Goal: Communication & Community: Share content

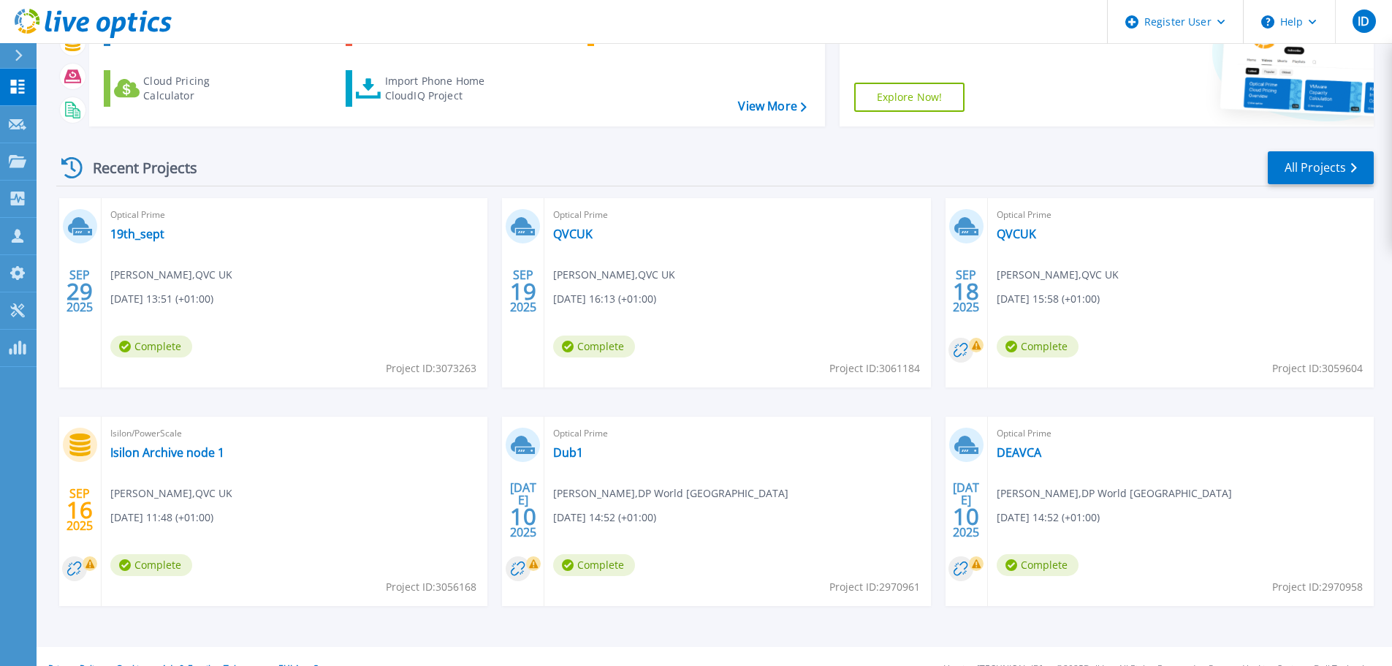
scroll to position [144, 0]
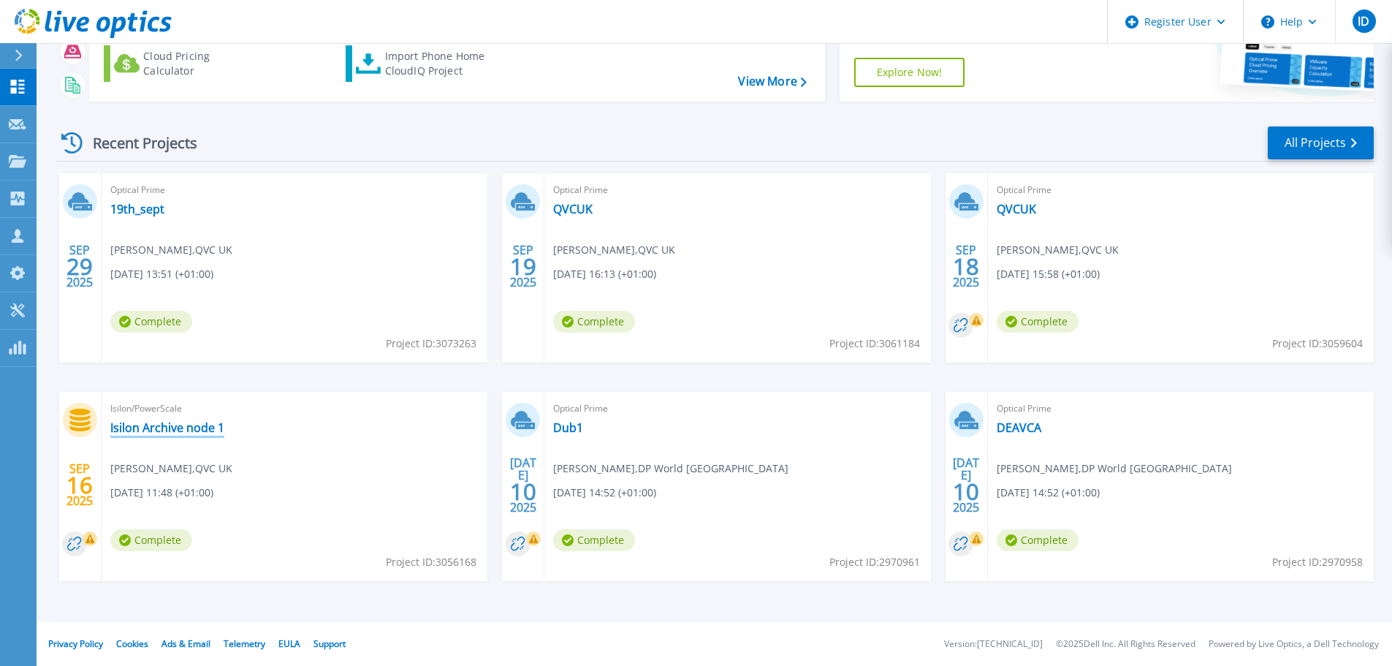
click at [175, 433] on link "Isilon Archive node 1" at bounding box center [167, 427] width 114 height 15
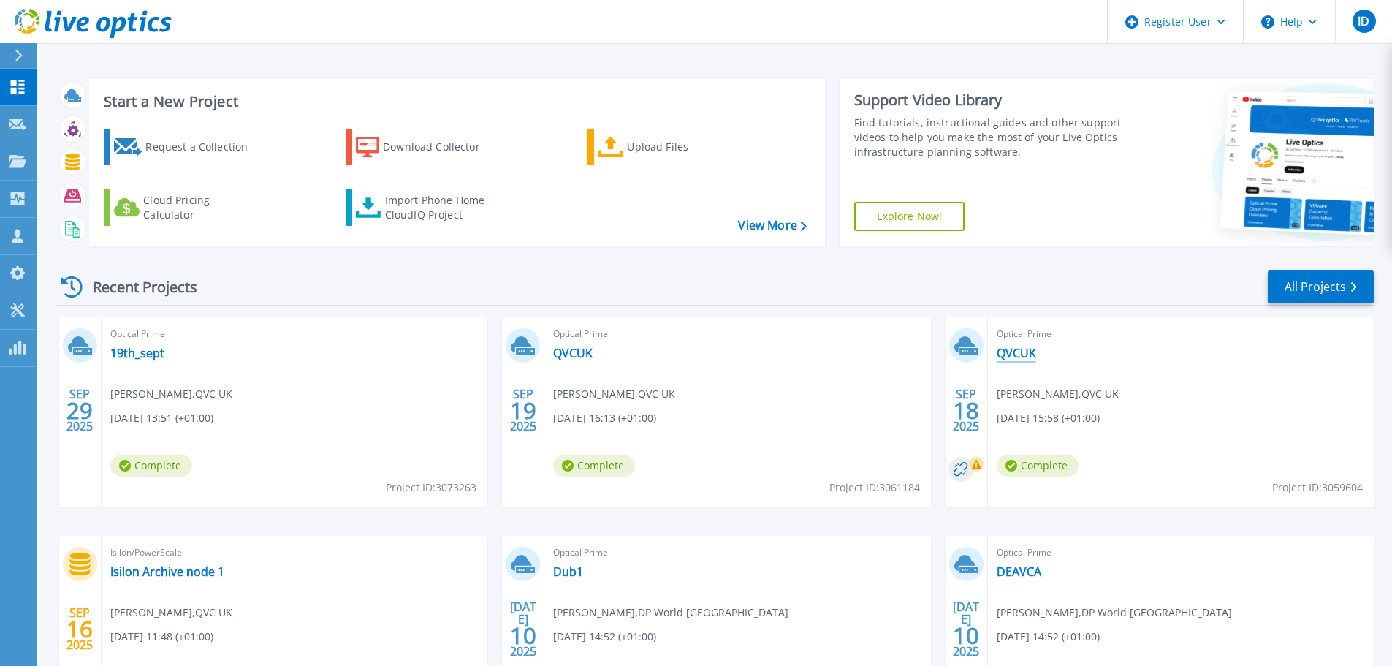
click at [1016, 359] on link "QVCUK" at bounding box center [1016, 353] width 39 height 15
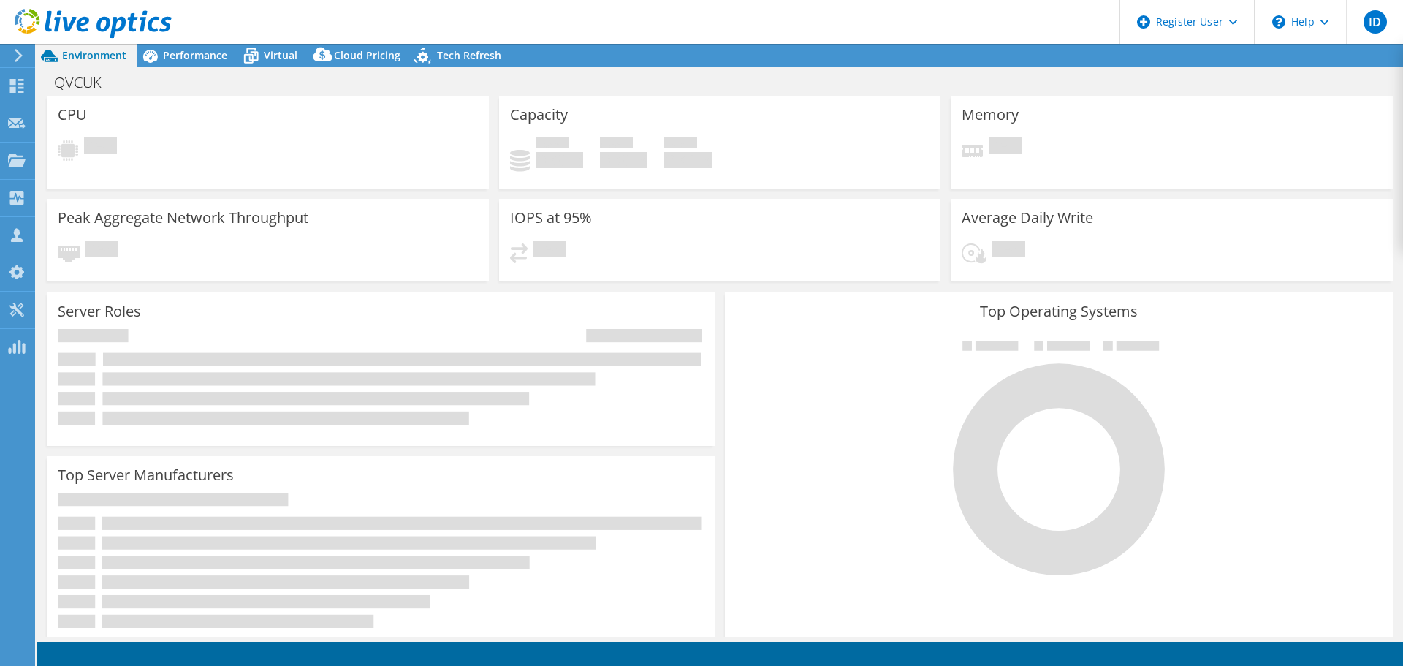
select select "USD"
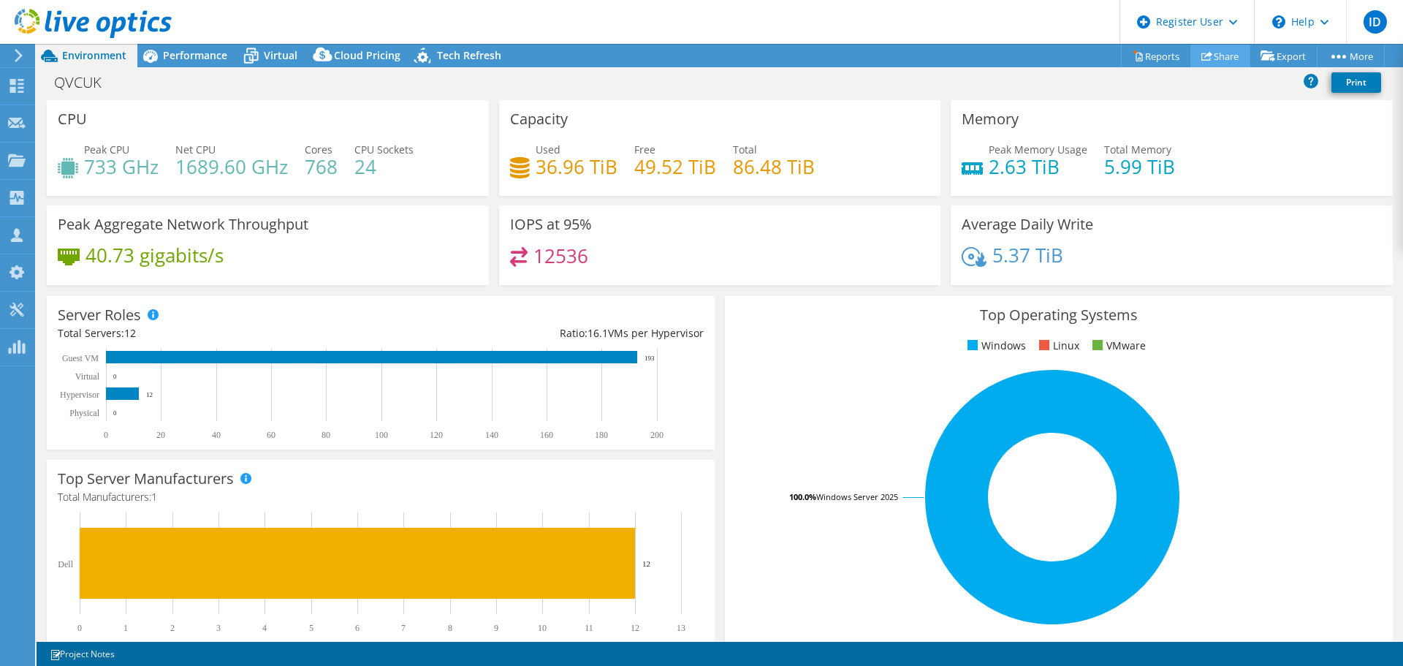
click at [1226, 51] on link "Share" at bounding box center [1220, 56] width 60 height 23
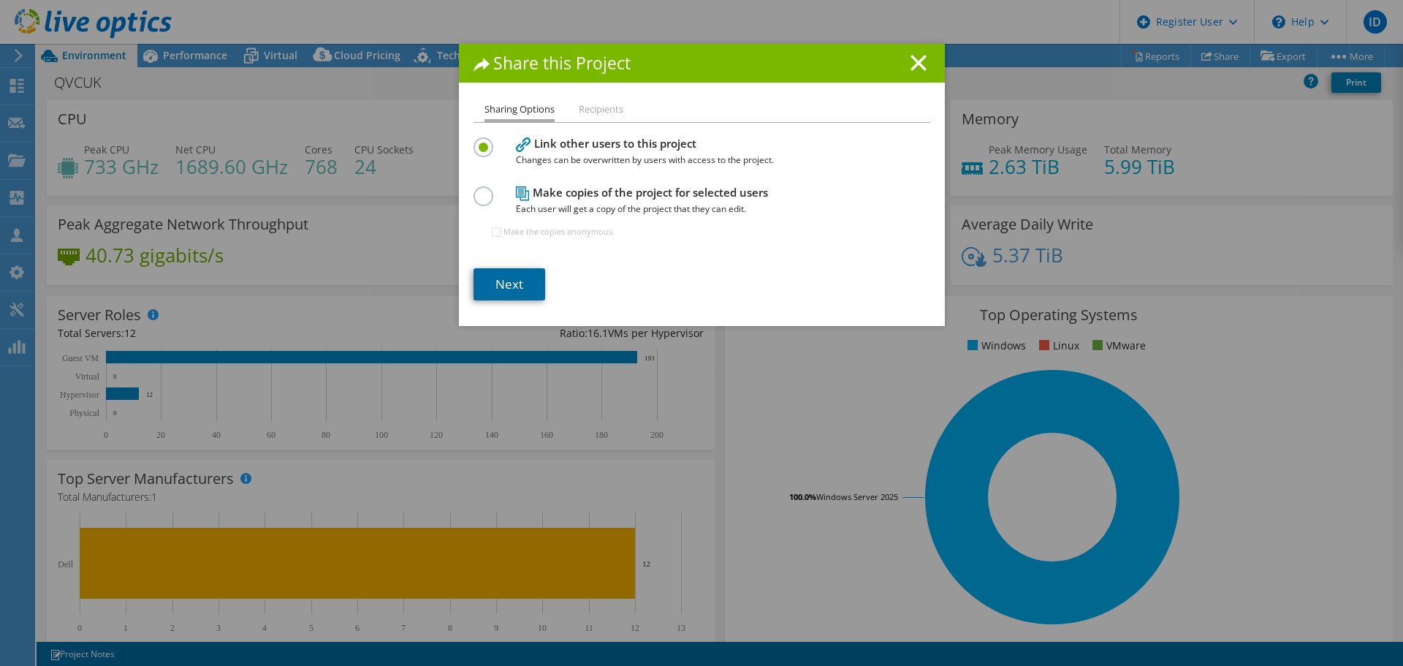
click at [523, 278] on link "Next" at bounding box center [509, 284] width 72 height 32
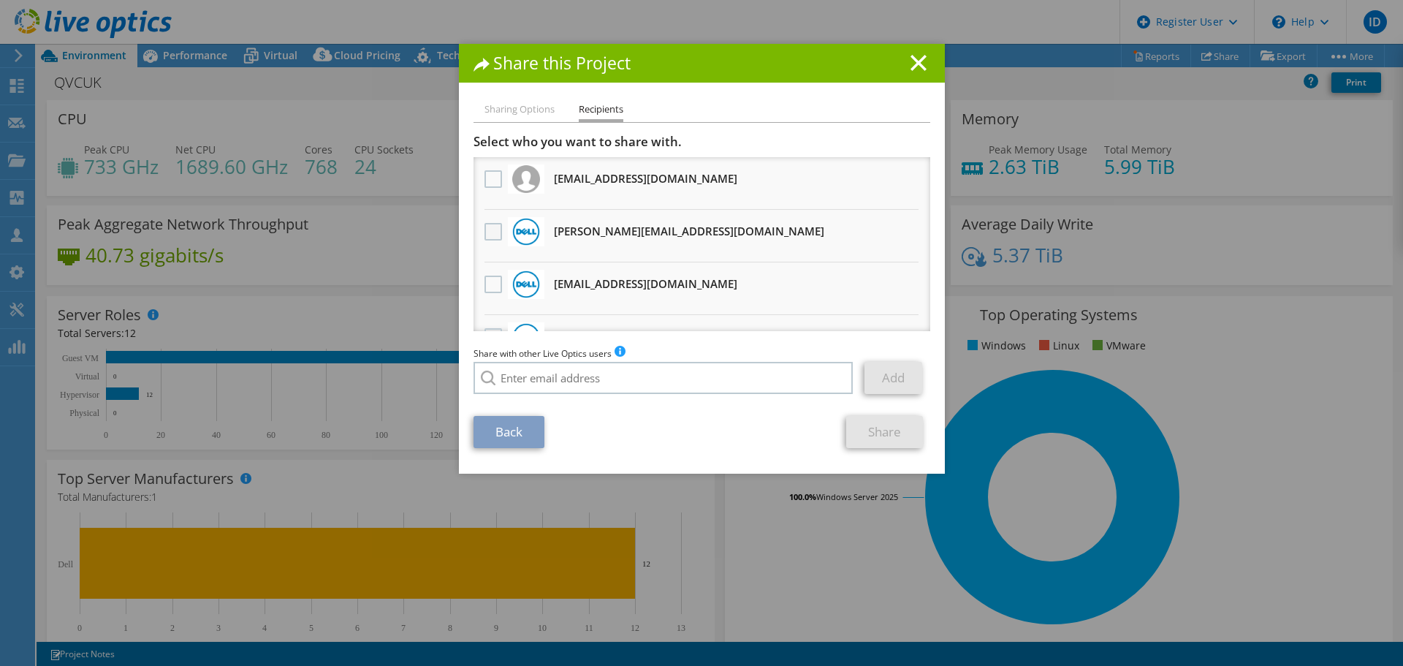
click at [492, 231] on label at bounding box center [494, 232] width 21 height 18
click at [0, 0] on input "checkbox" at bounding box center [0, 0] width 0 height 0
click at [878, 436] on link "Share" at bounding box center [884, 432] width 77 height 32
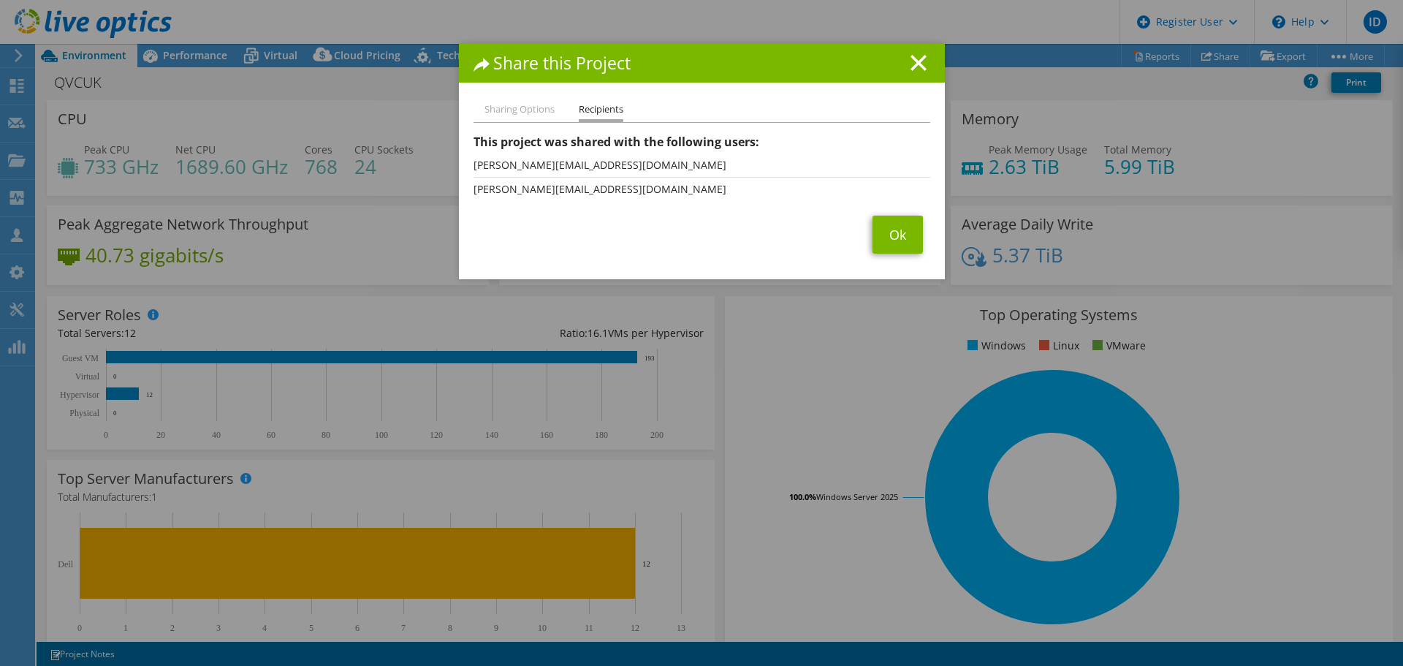
click at [921, 56] on h1 "Share this Project" at bounding box center [701, 63] width 457 height 17
click at [916, 58] on line at bounding box center [918, 63] width 15 height 15
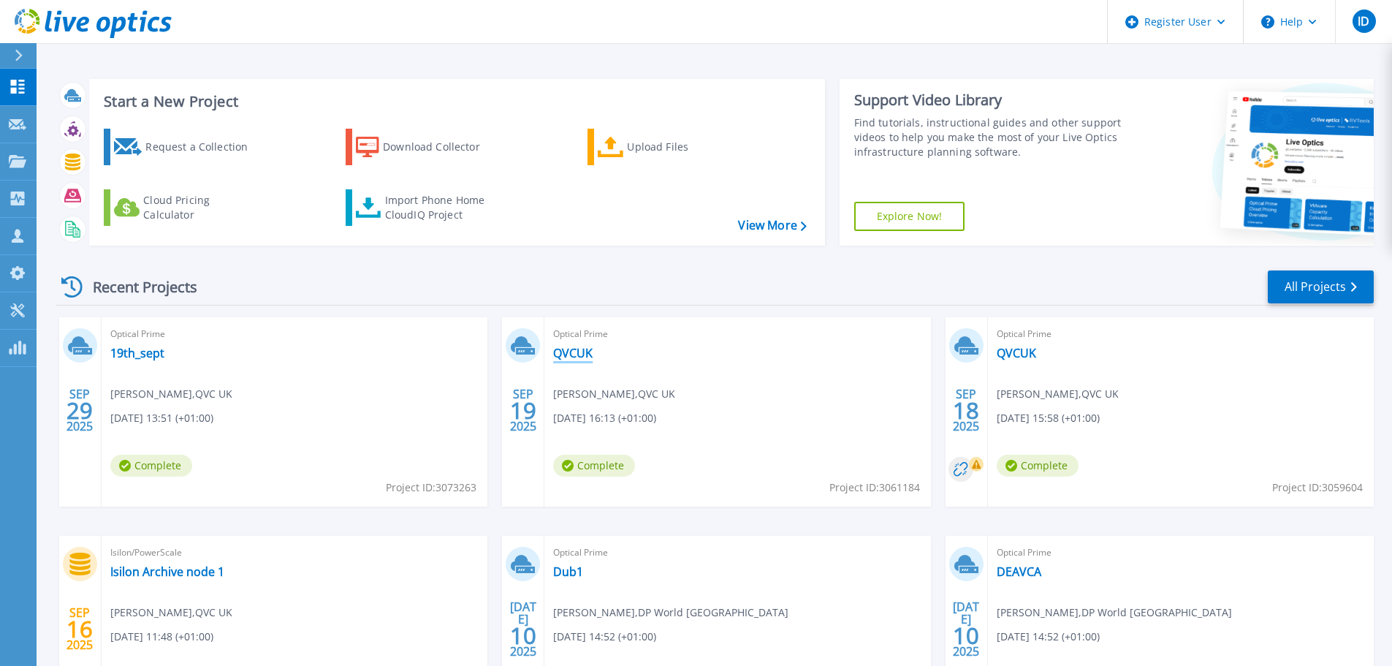
click at [583, 358] on link "QVCUK" at bounding box center [572, 353] width 39 height 15
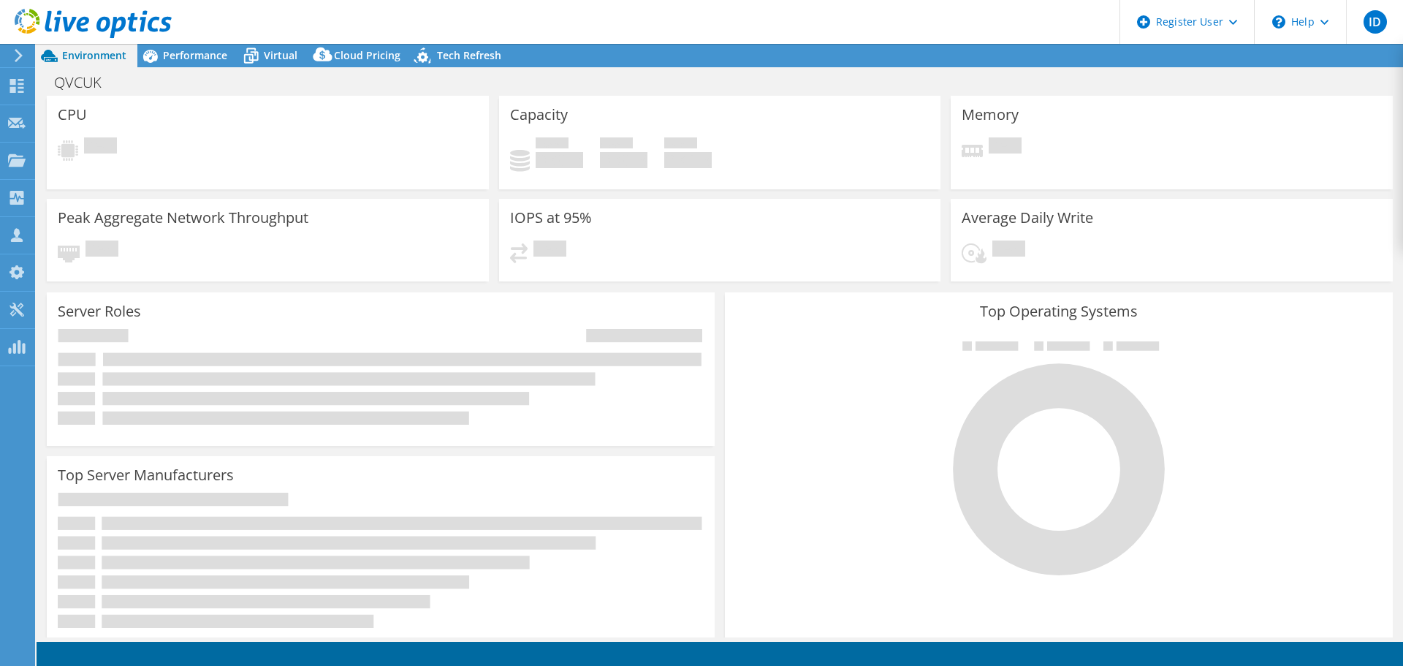
select select "EULondon"
select select "GBP"
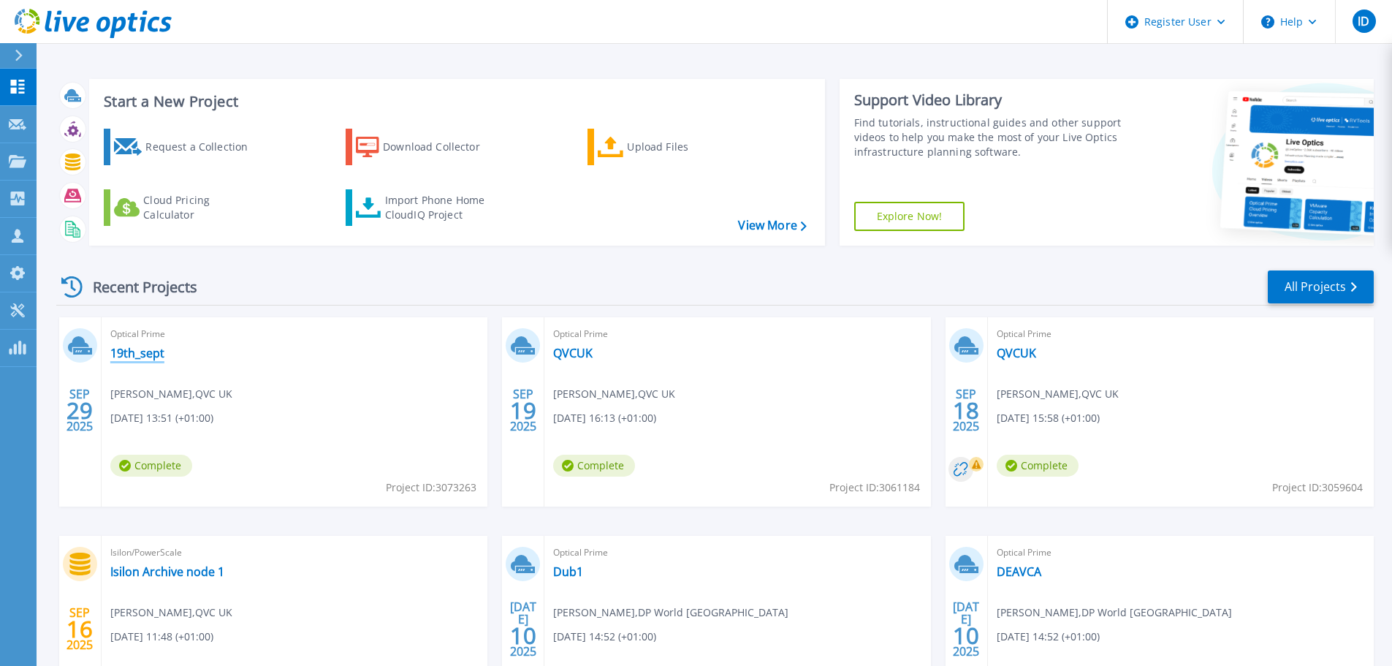
click at [146, 349] on link "19th_sept" at bounding box center [137, 353] width 54 height 15
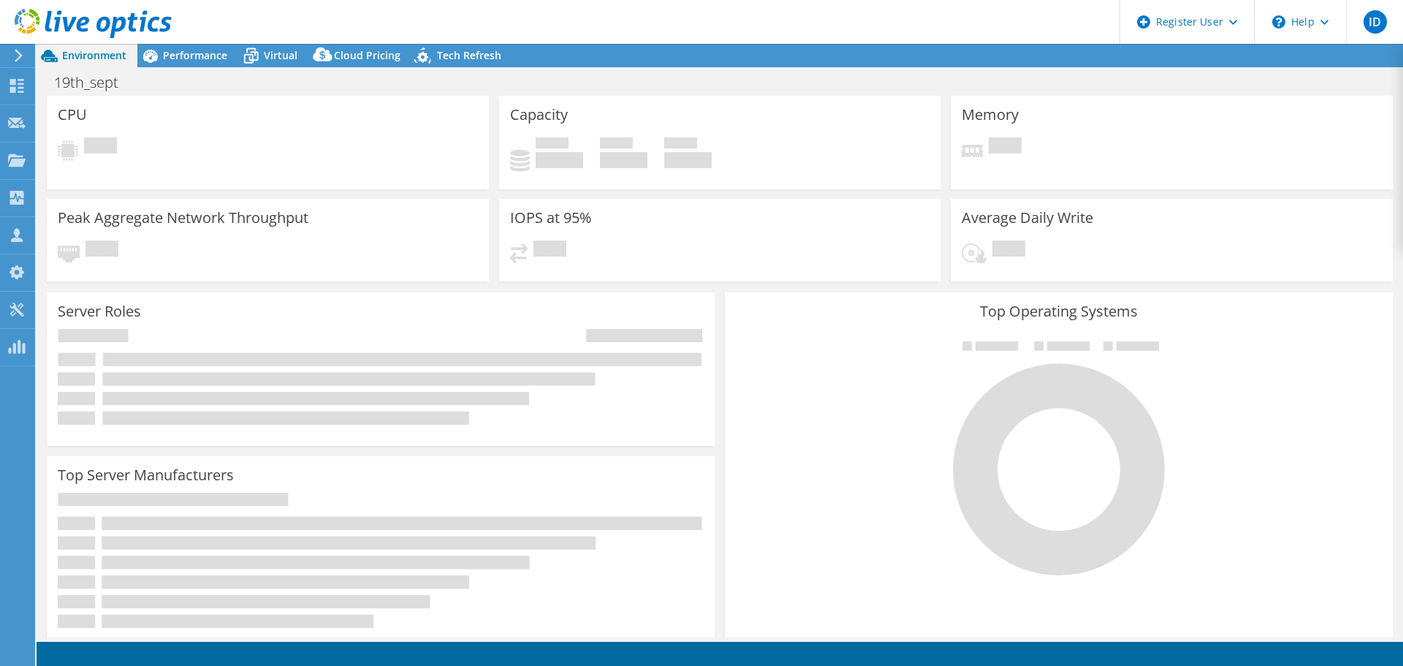
select select "USD"
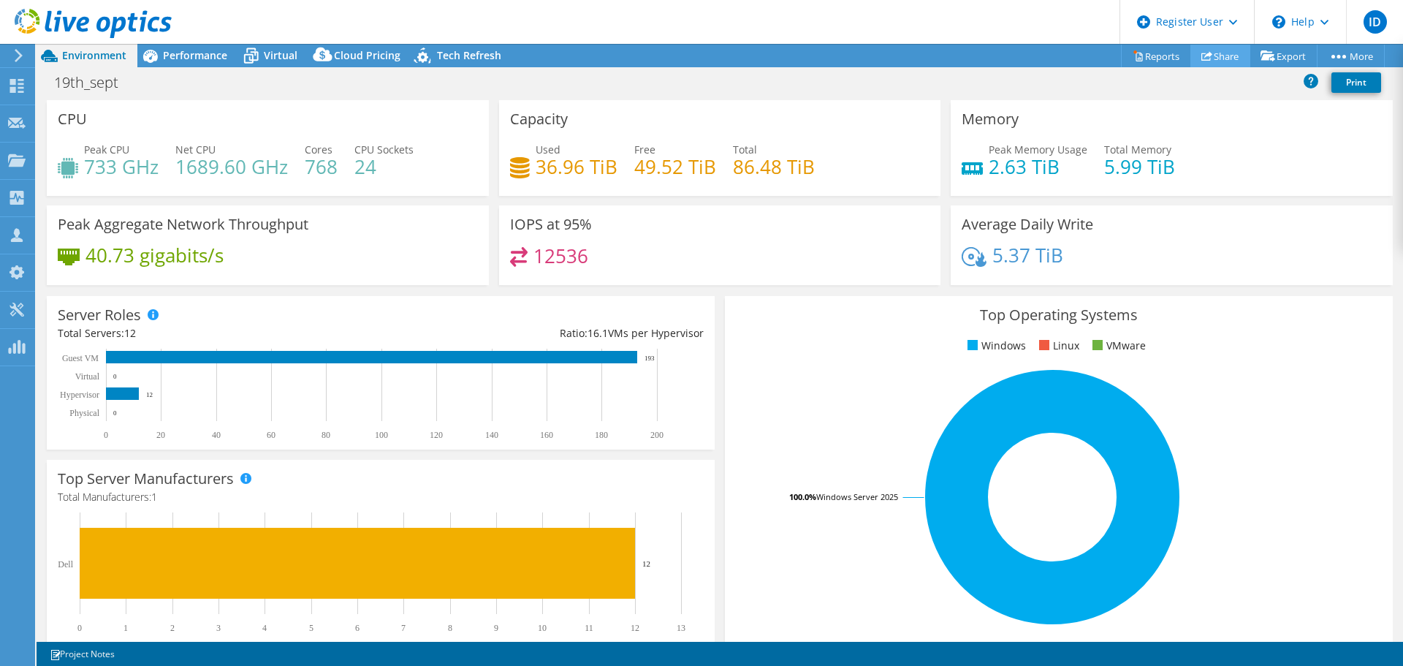
click at [1208, 53] on link "Share" at bounding box center [1220, 56] width 60 height 23
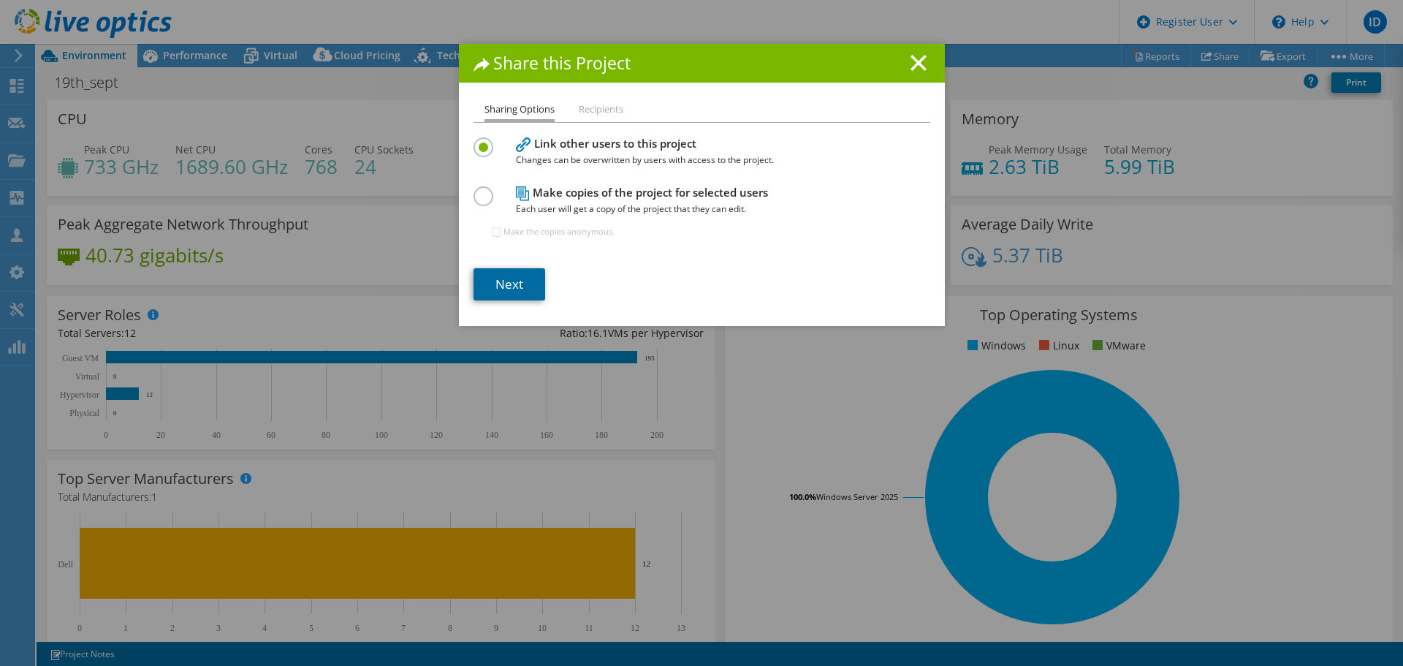
click at [515, 297] on link "Next" at bounding box center [509, 284] width 72 height 32
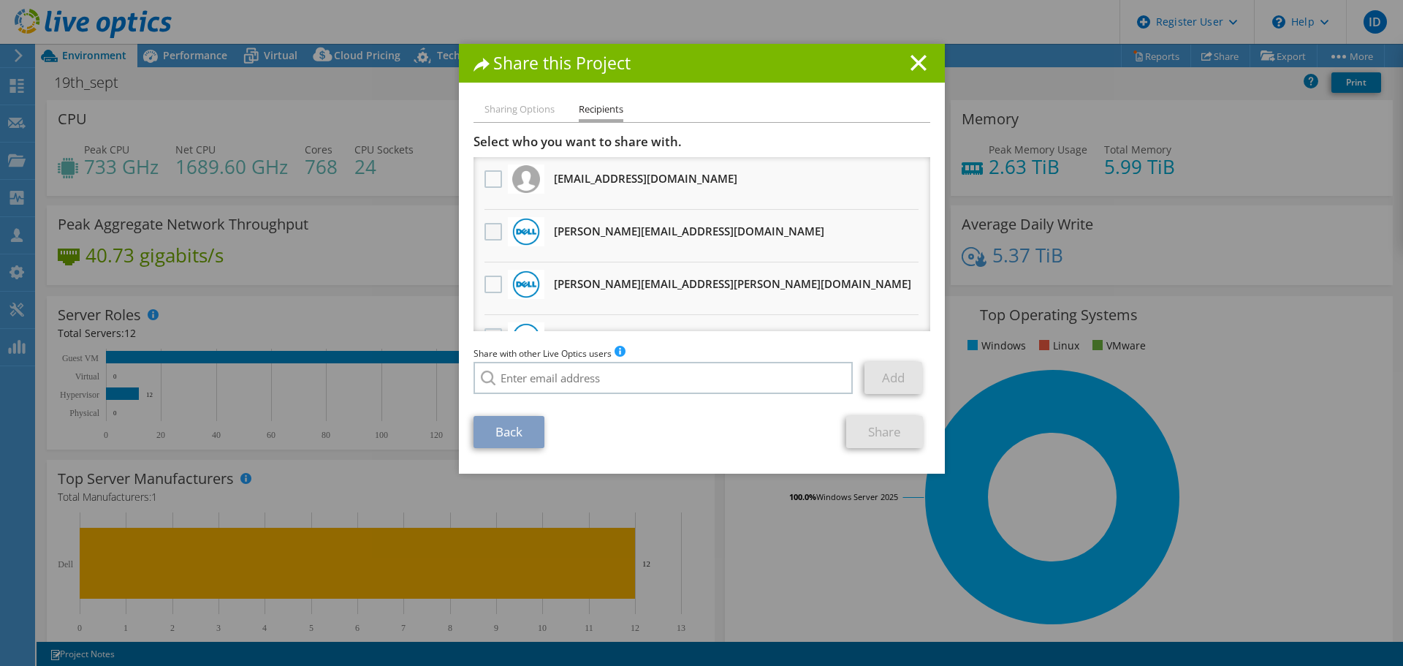
click at [490, 231] on label at bounding box center [494, 232] width 21 height 18
click at [0, 0] on input "checkbox" at bounding box center [0, 0] width 0 height 0
click at [878, 439] on link "Share" at bounding box center [884, 432] width 77 height 32
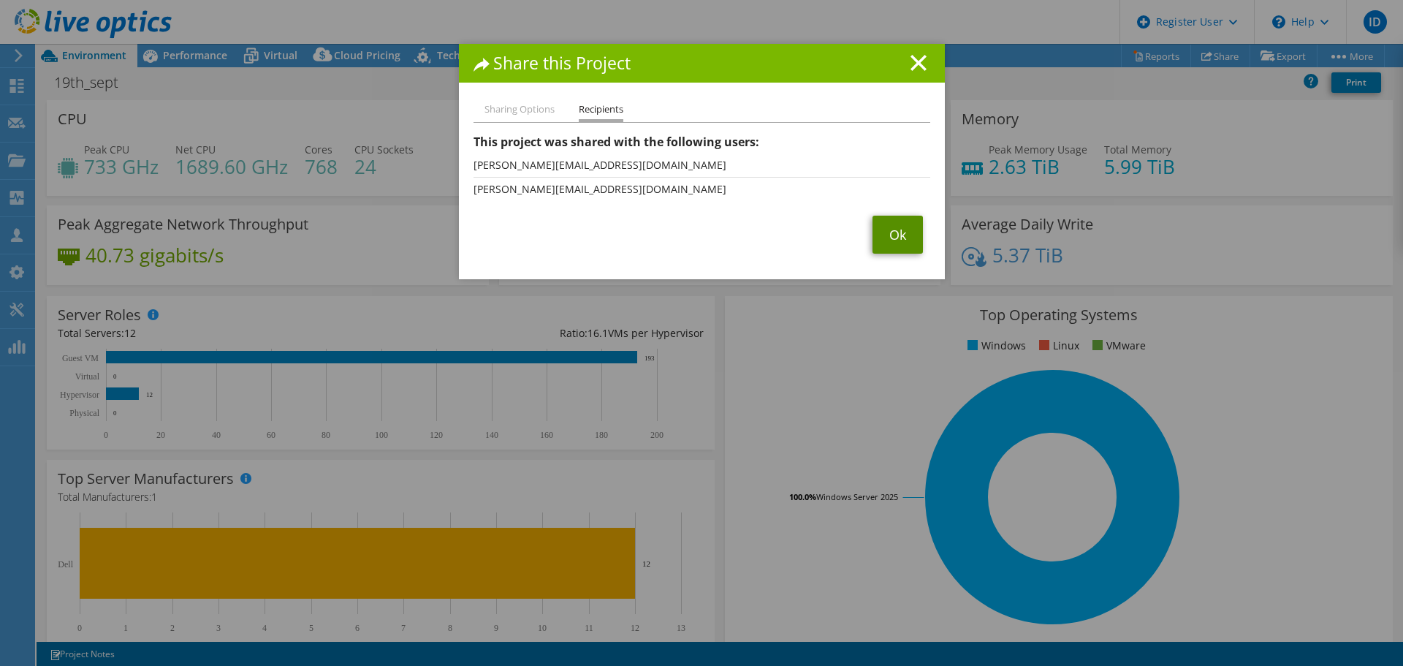
click at [876, 226] on link "Ok" at bounding box center [897, 235] width 50 height 38
